Goal: Entertainment & Leisure: Consume media (video, audio)

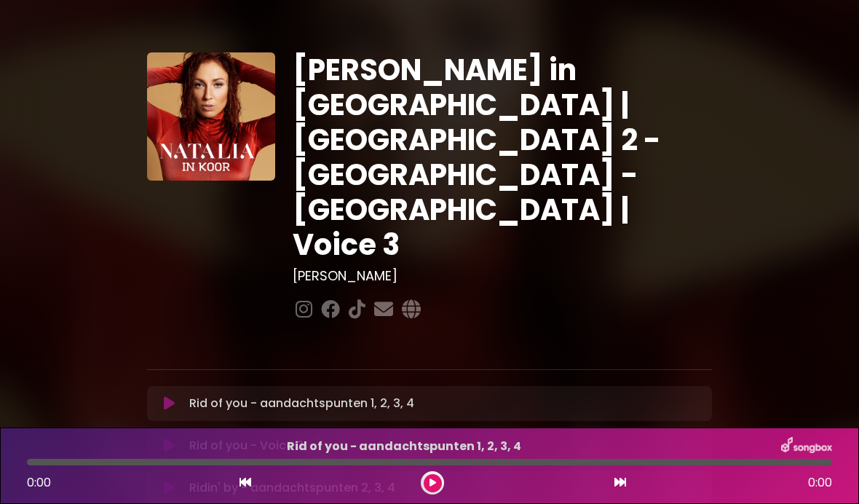
click at [274, 437] on p "Rid of you - Voice 3 Loading Track..." at bounding box center [446, 445] width 514 height 17
click at [180, 438] on button at bounding box center [170, 445] width 28 height 15
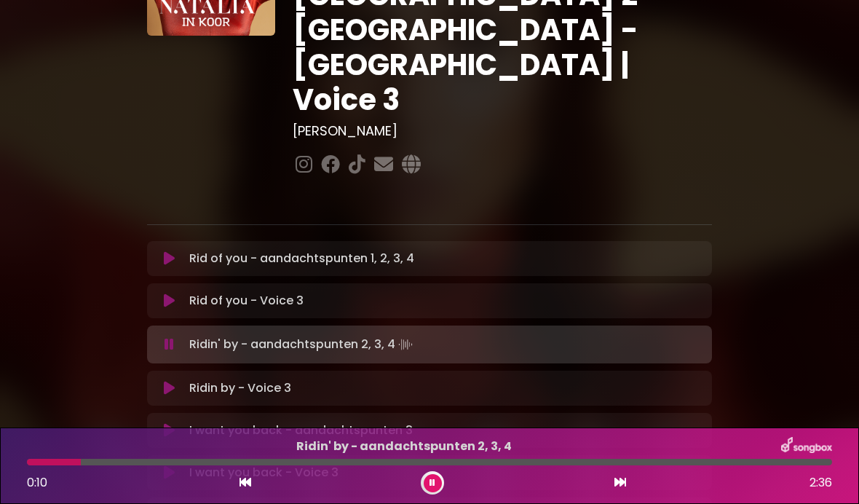
scroll to position [157, 0]
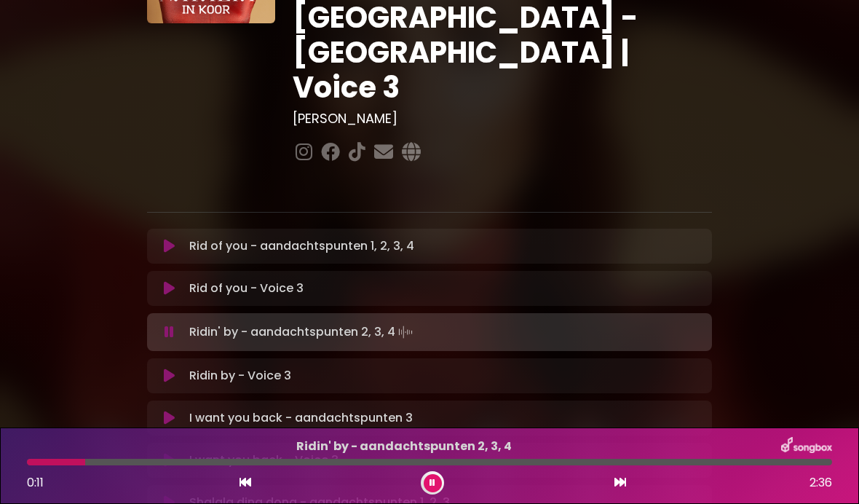
click at [442, 367] on p "Ridin by - Voice 3 Loading Track..." at bounding box center [446, 375] width 514 height 17
click at [170, 368] on icon at bounding box center [169, 375] width 11 height 15
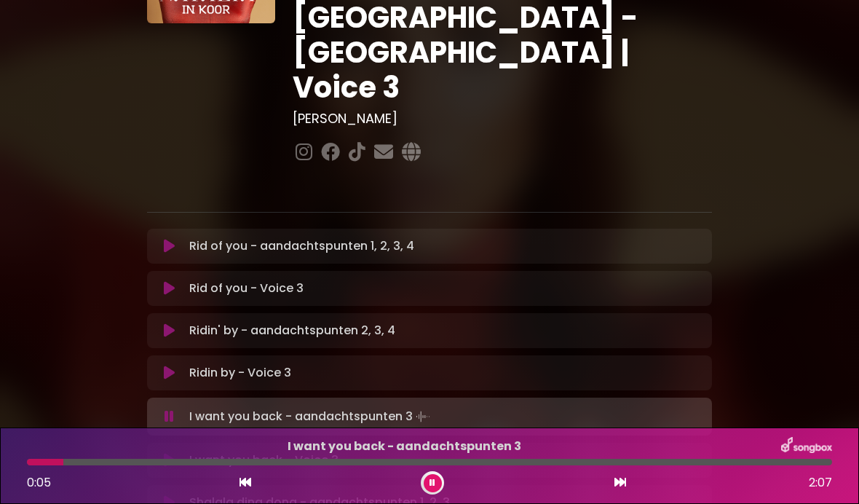
click at [320, 451] on p "I want you back - Voice 3 Loading Track..." at bounding box center [446, 459] width 514 height 17
click at [158, 453] on button at bounding box center [170, 460] width 28 height 15
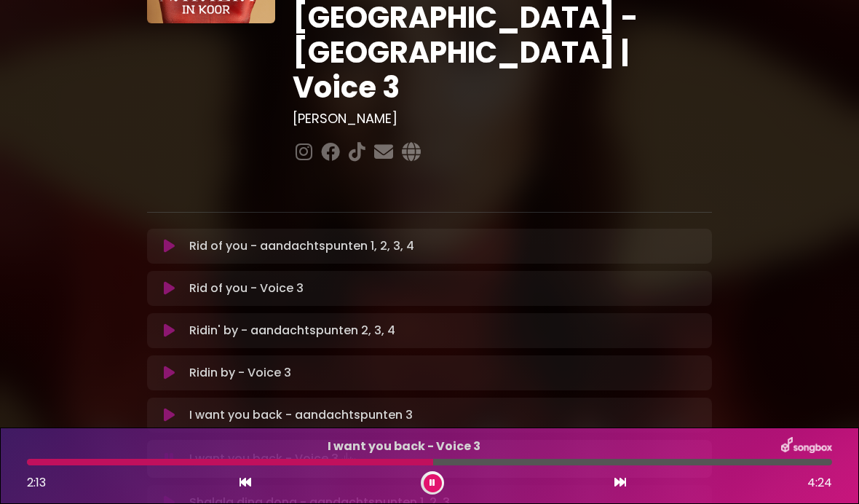
click at [375, 459] on div at bounding box center [230, 462] width 406 height 7
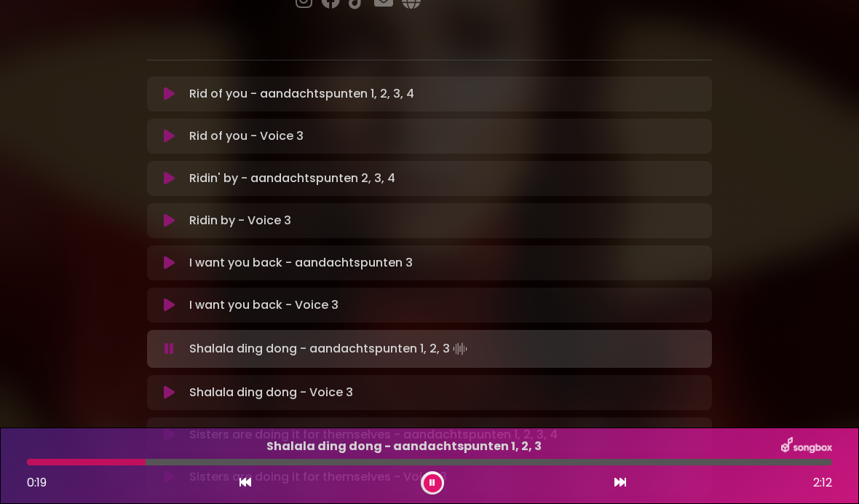
scroll to position [314, 0]
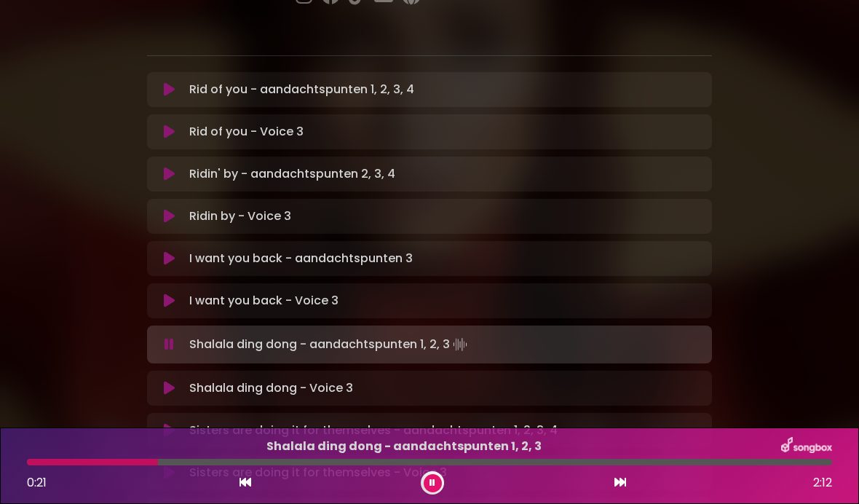
click at [199, 379] on p "Shalala ding dong - Voice 3 Loading Track..." at bounding box center [446, 387] width 514 height 17
click at [166, 381] on icon at bounding box center [169, 388] width 11 height 15
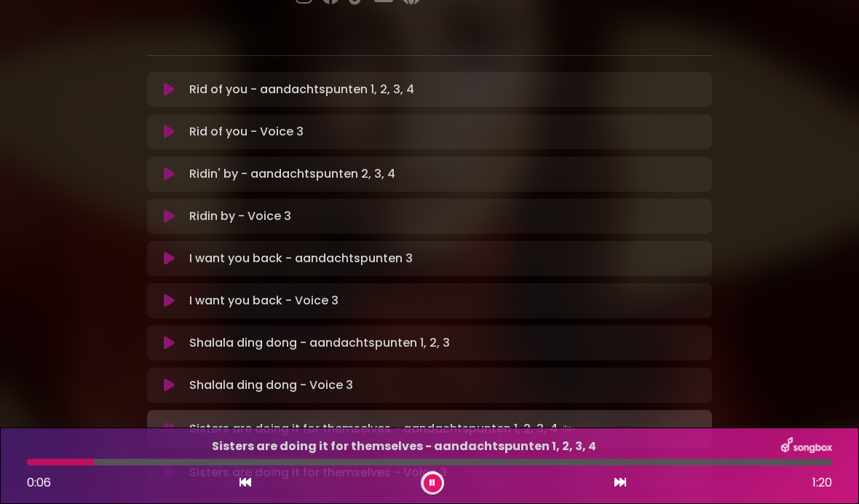
click at [159, 465] on button at bounding box center [170, 472] width 28 height 15
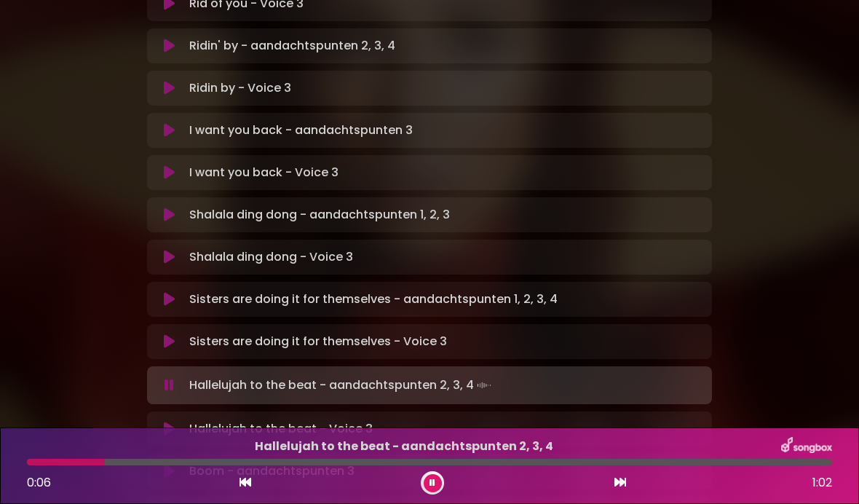
scroll to position [448, 0]
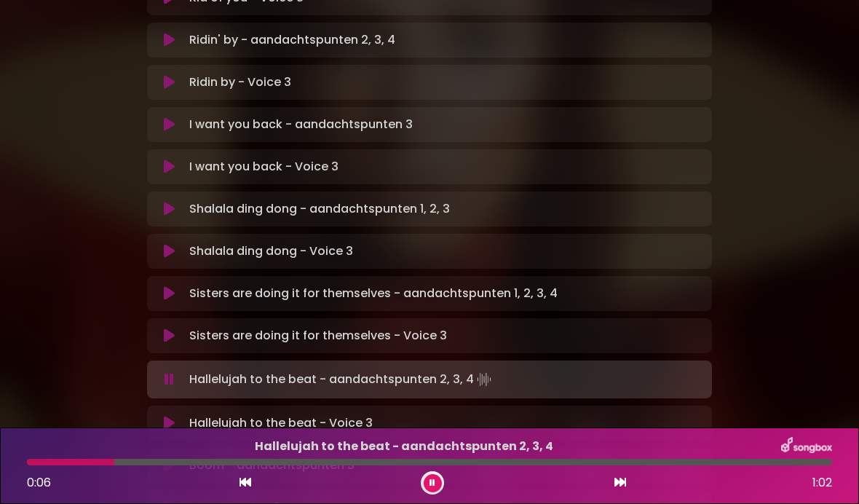
click at [175, 416] on icon at bounding box center [169, 423] width 11 height 15
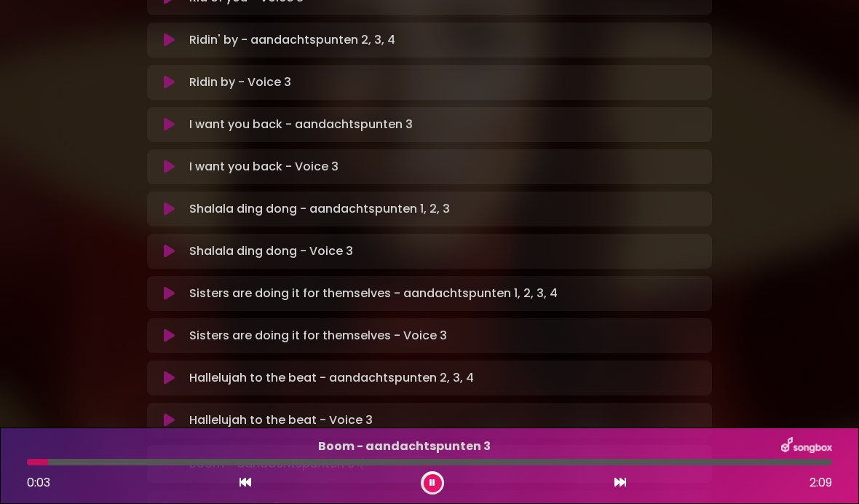
click at [164, 500] on icon at bounding box center [169, 507] width 11 height 15
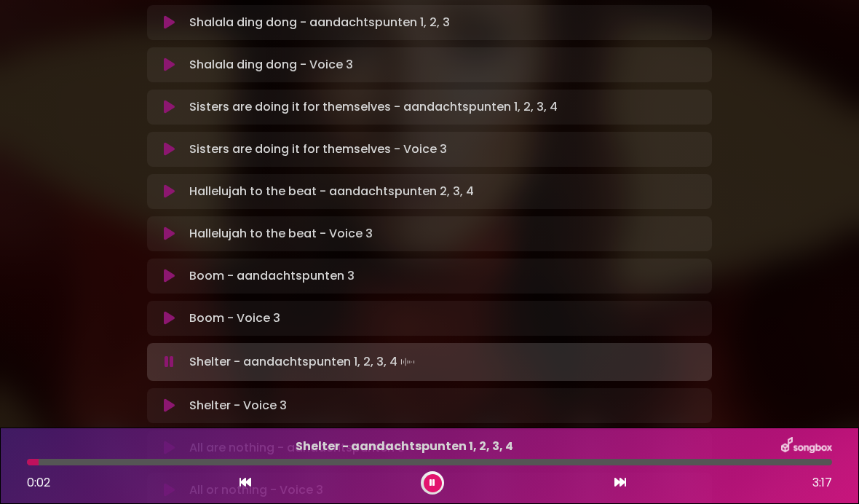
scroll to position [639, 0]
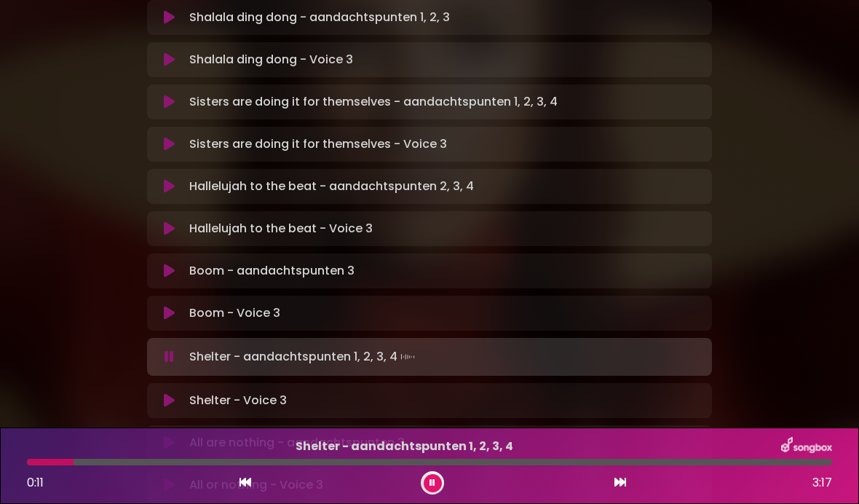
click at [182, 393] on button at bounding box center [170, 400] width 28 height 15
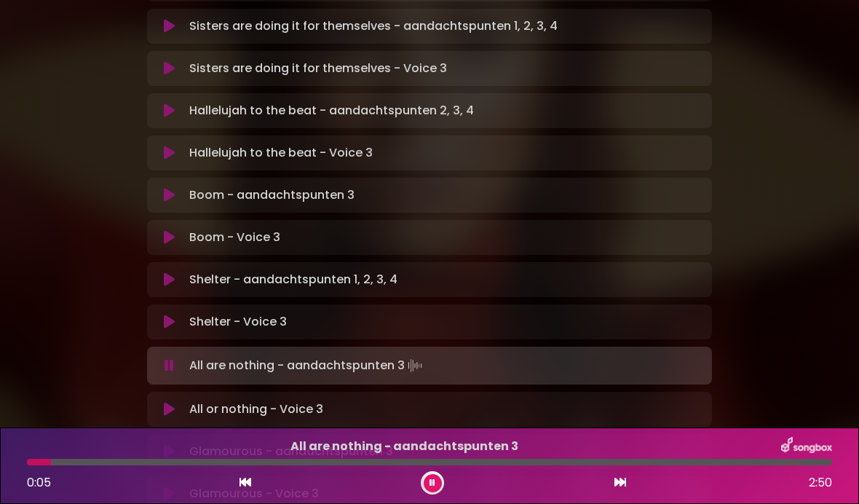
scroll to position [719, 0]
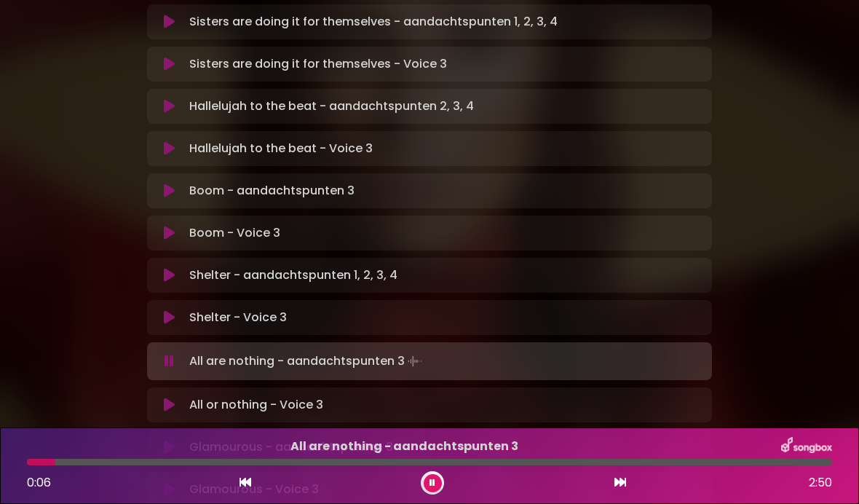
click at [174, 397] on icon at bounding box center [169, 404] width 11 height 15
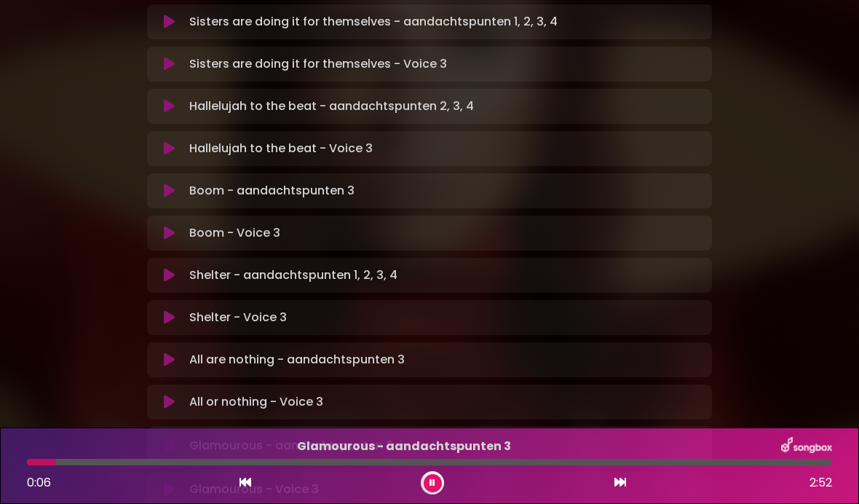
click at [162, 482] on button at bounding box center [170, 489] width 28 height 15
click at [432, 475] on button at bounding box center [433, 483] width 18 height 18
click at [239, 476] on button at bounding box center [245, 482] width 13 height 19
click at [614, 479] on icon at bounding box center [620, 482] width 12 height 12
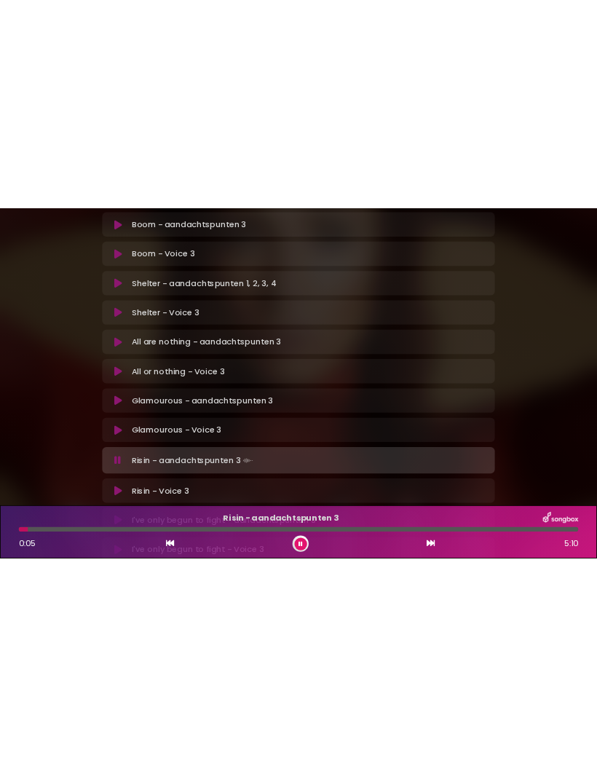
scroll to position [887, 0]
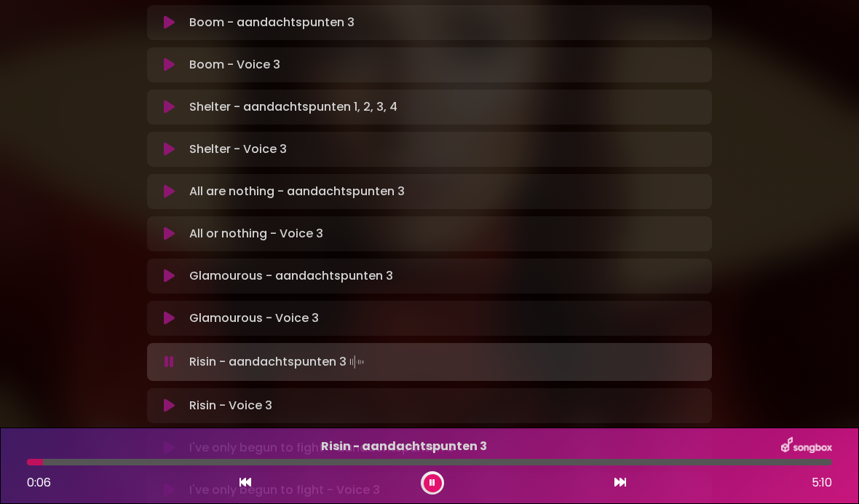
click at [162, 398] on button at bounding box center [170, 405] width 28 height 15
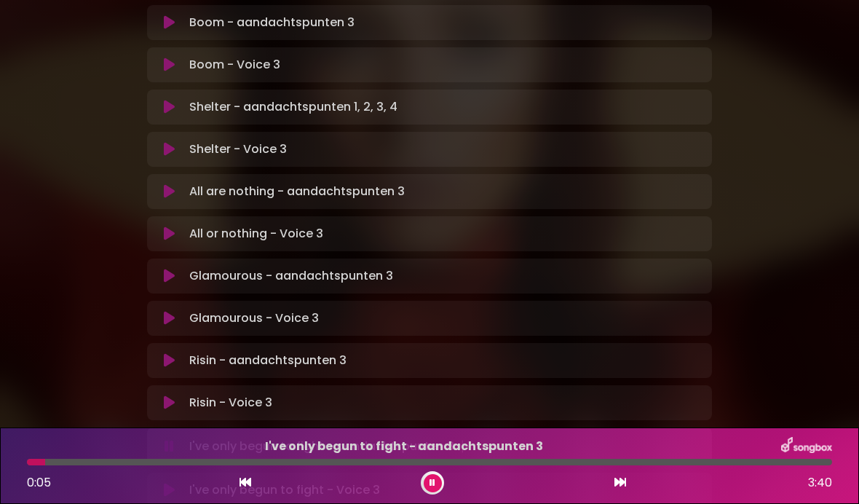
click at [156, 483] on button at bounding box center [170, 490] width 28 height 15
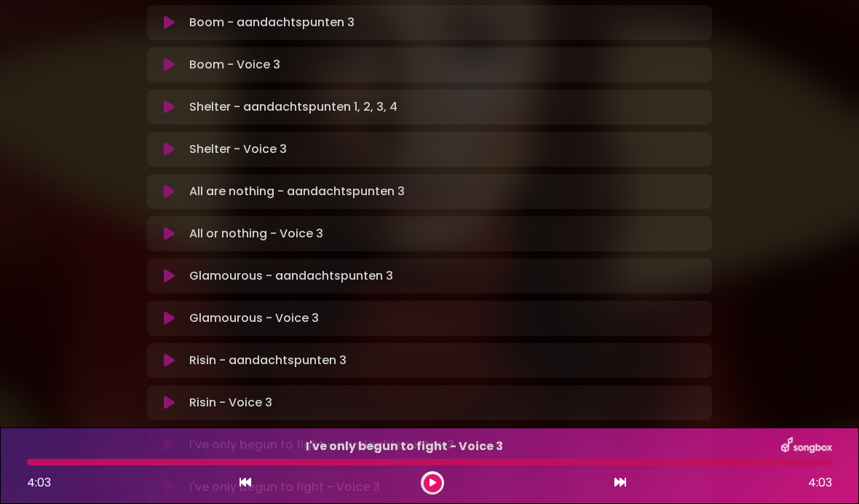
click at [432, 480] on icon at bounding box center [432, 482] width 7 height 9
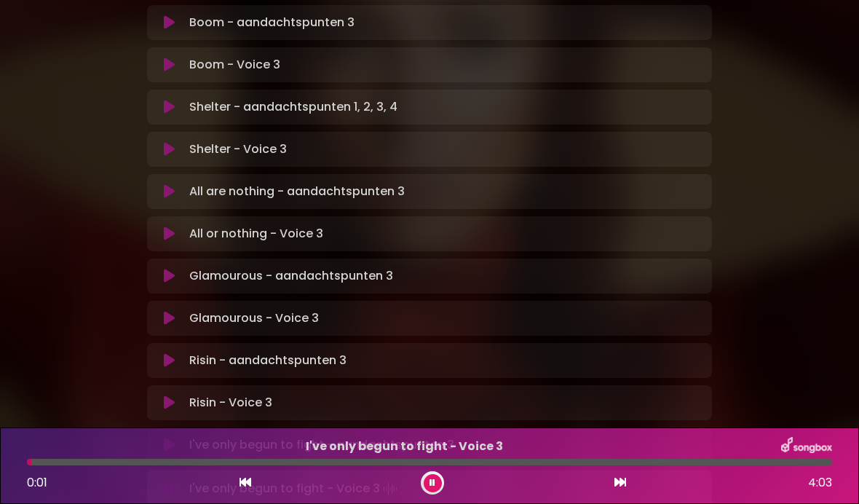
click at [445, 472] on div "0:01 4:03" at bounding box center [429, 482] width 822 height 23
click at [428, 477] on button at bounding box center [433, 483] width 18 height 18
